Goal: Transaction & Acquisition: Purchase product/service

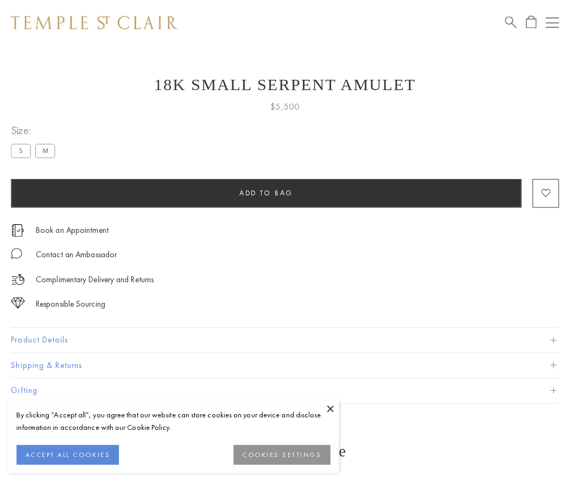
scroll to position [43, 0]
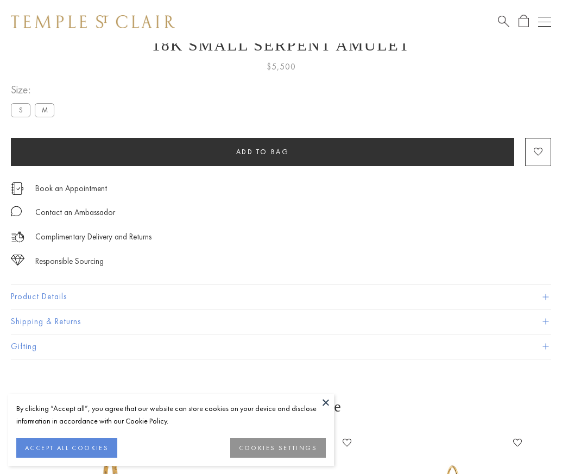
click at [262, 152] on span "Add to bag" at bounding box center [262, 151] width 53 height 9
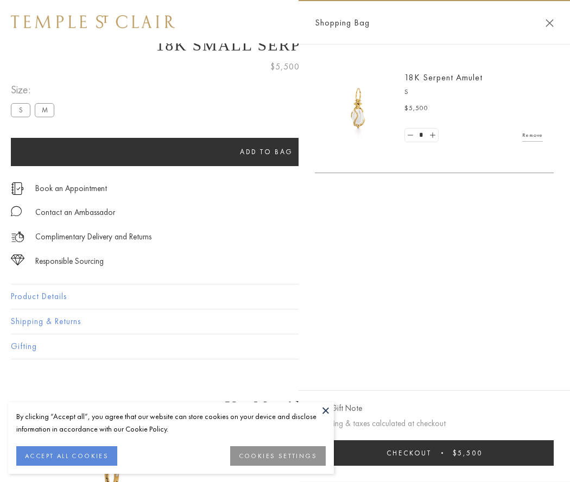
click at [435, 453] on button "Checkout $5,500" at bounding box center [434, 454] width 239 height 26
